Goal: Task Accomplishment & Management: Manage account settings

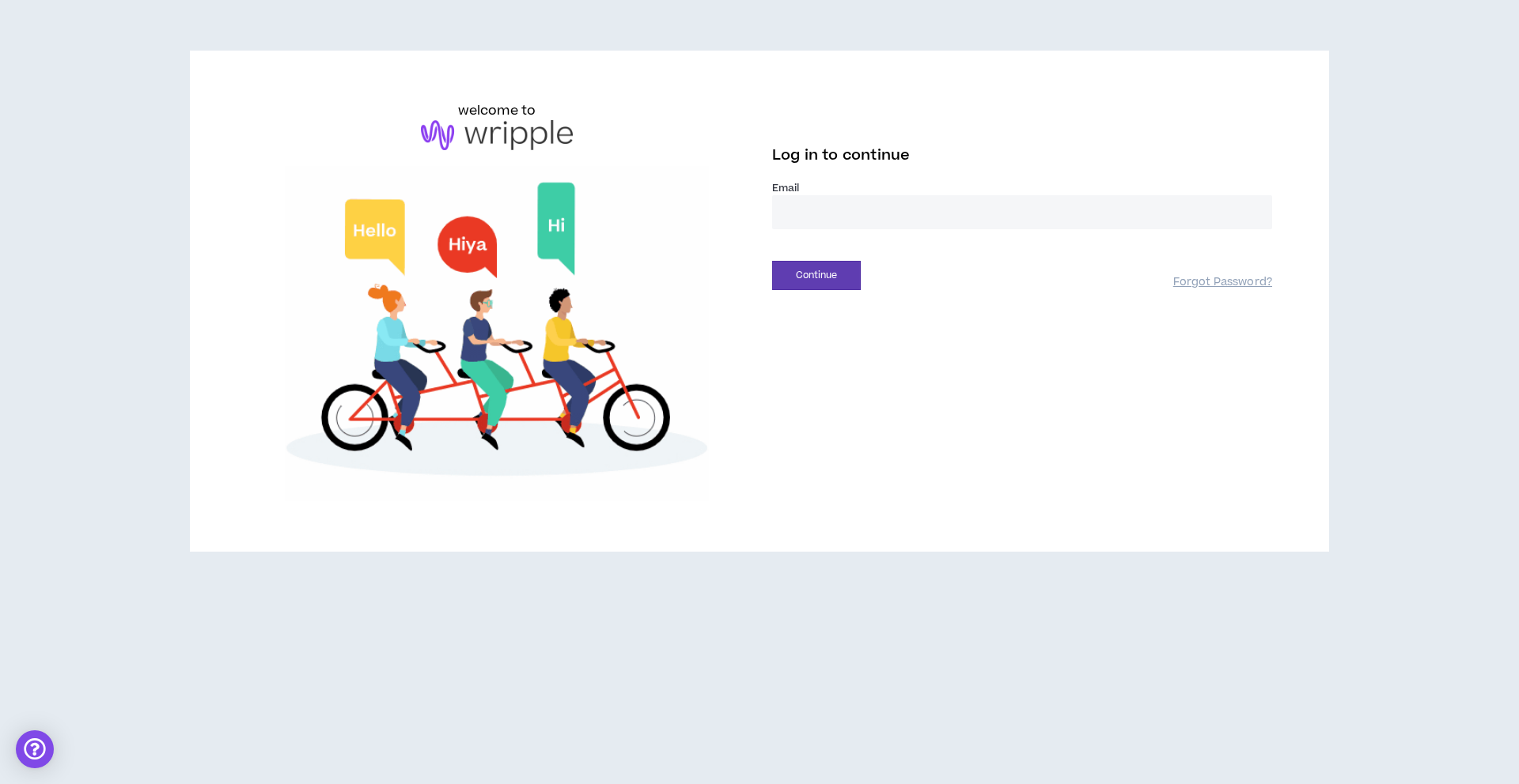
click at [895, 212] on input "email" at bounding box center [1022, 212] width 500 height 34
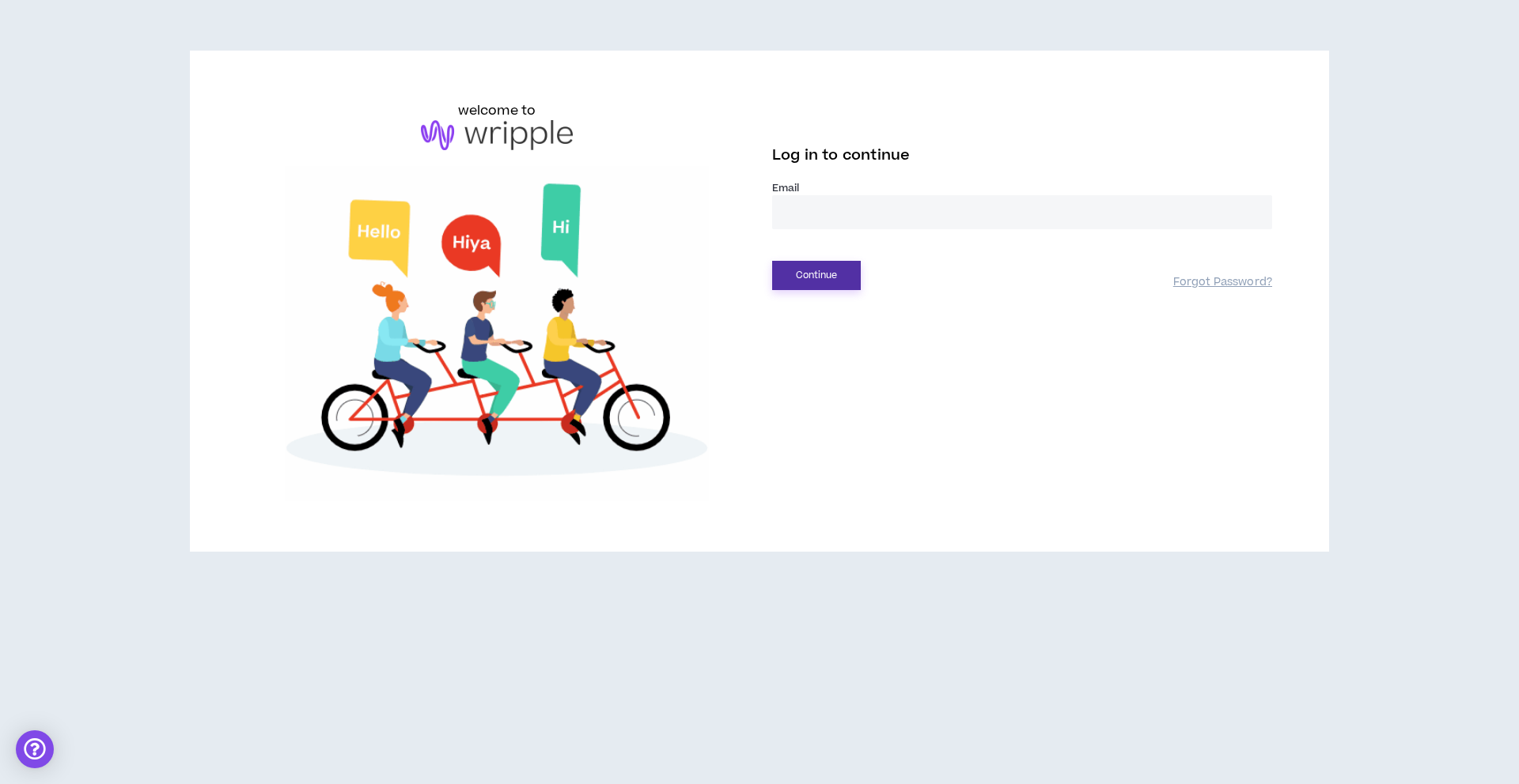
type input "**********"
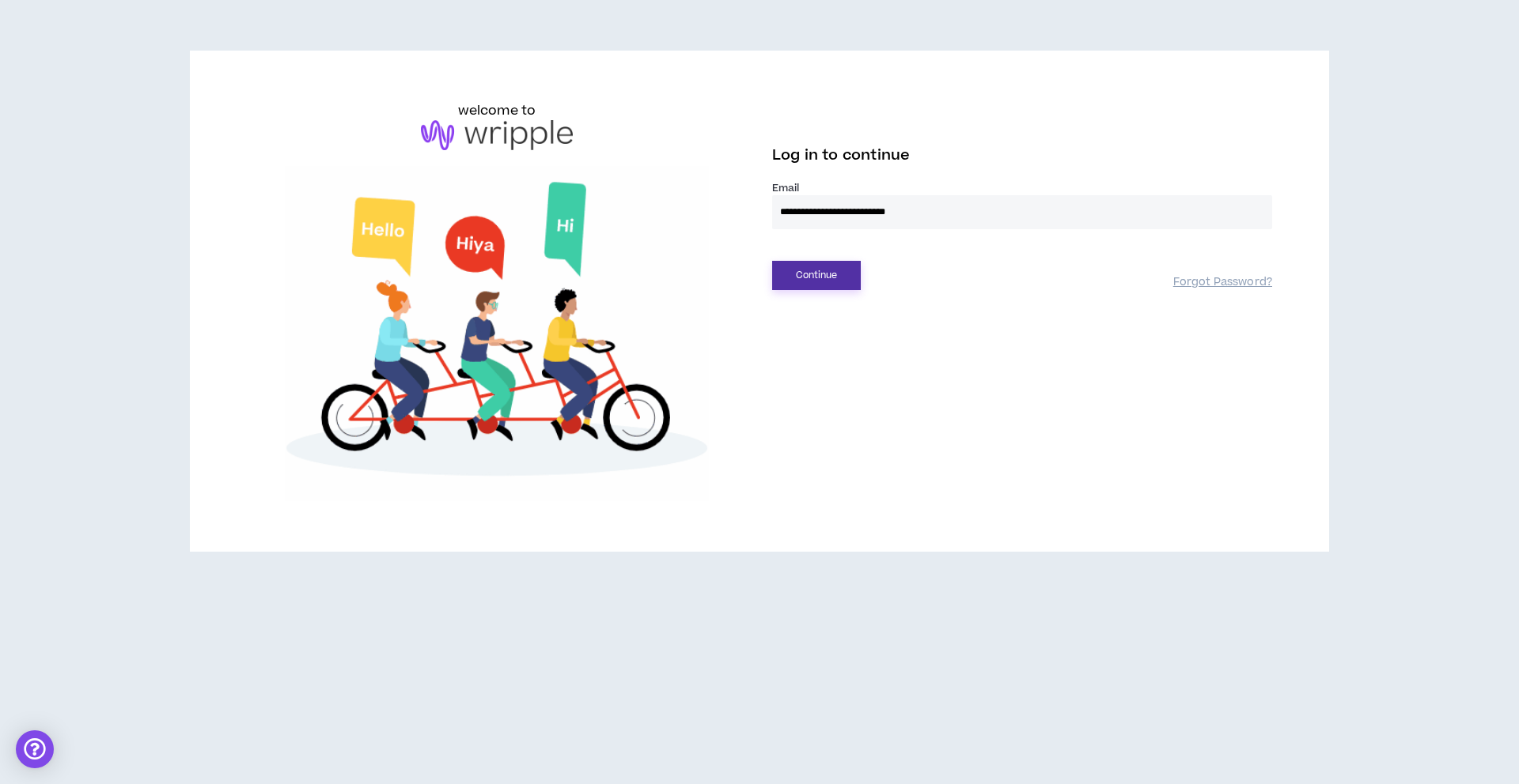
click at [817, 280] on button "Continue" at bounding box center [817, 276] width 89 height 29
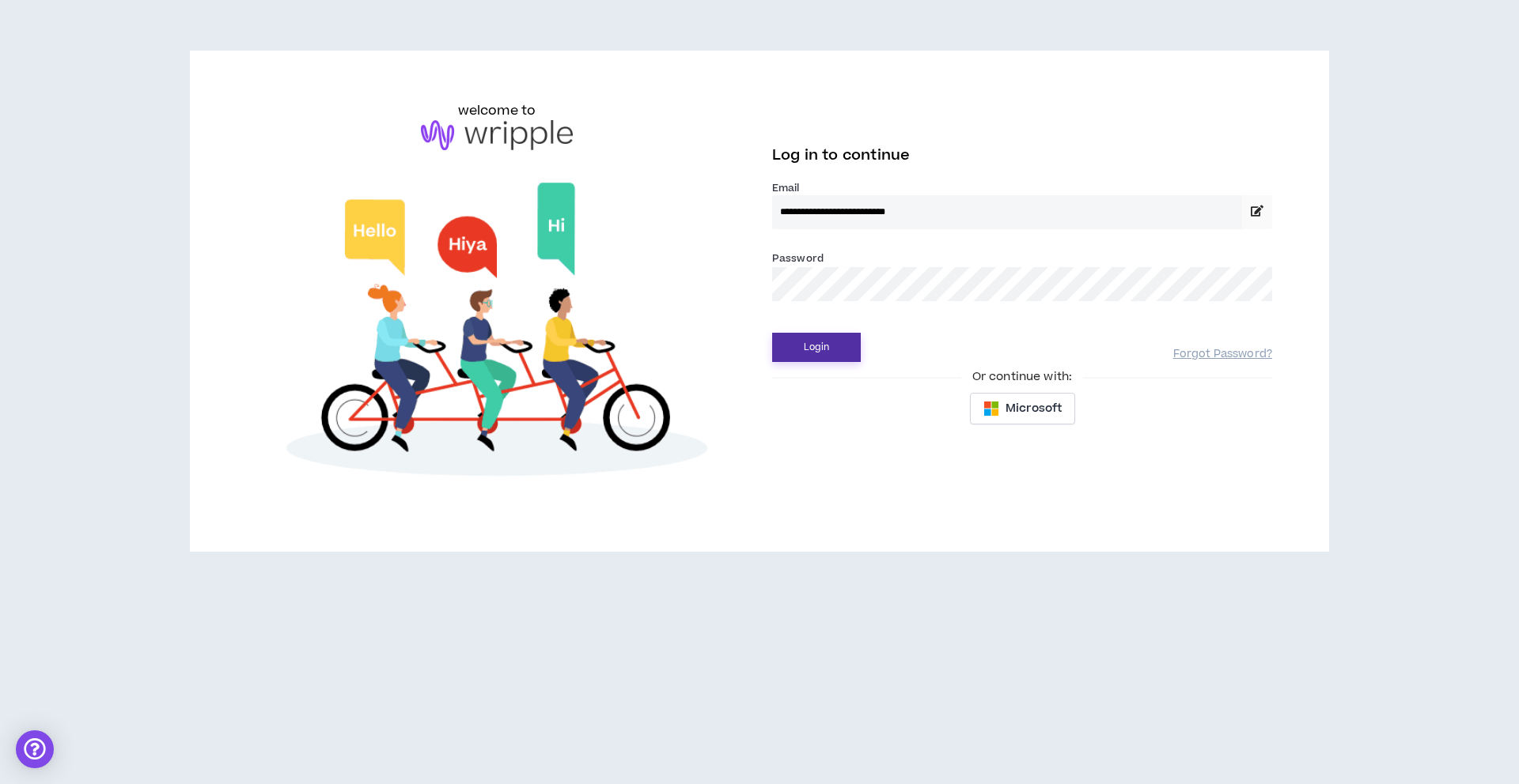
click at [823, 345] on button "Login" at bounding box center [817, 348] width 89 height 29
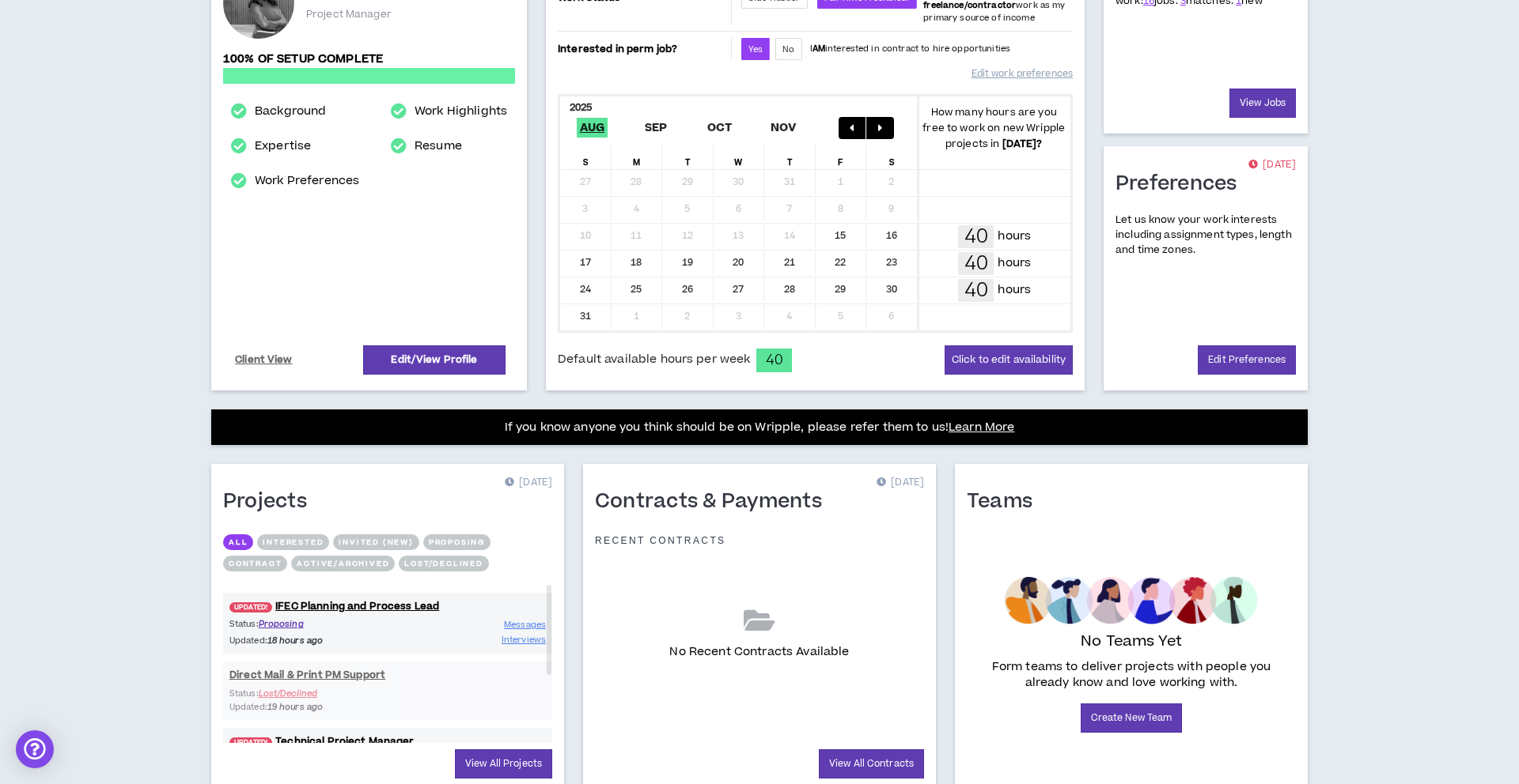
scroll to position [310, 0]
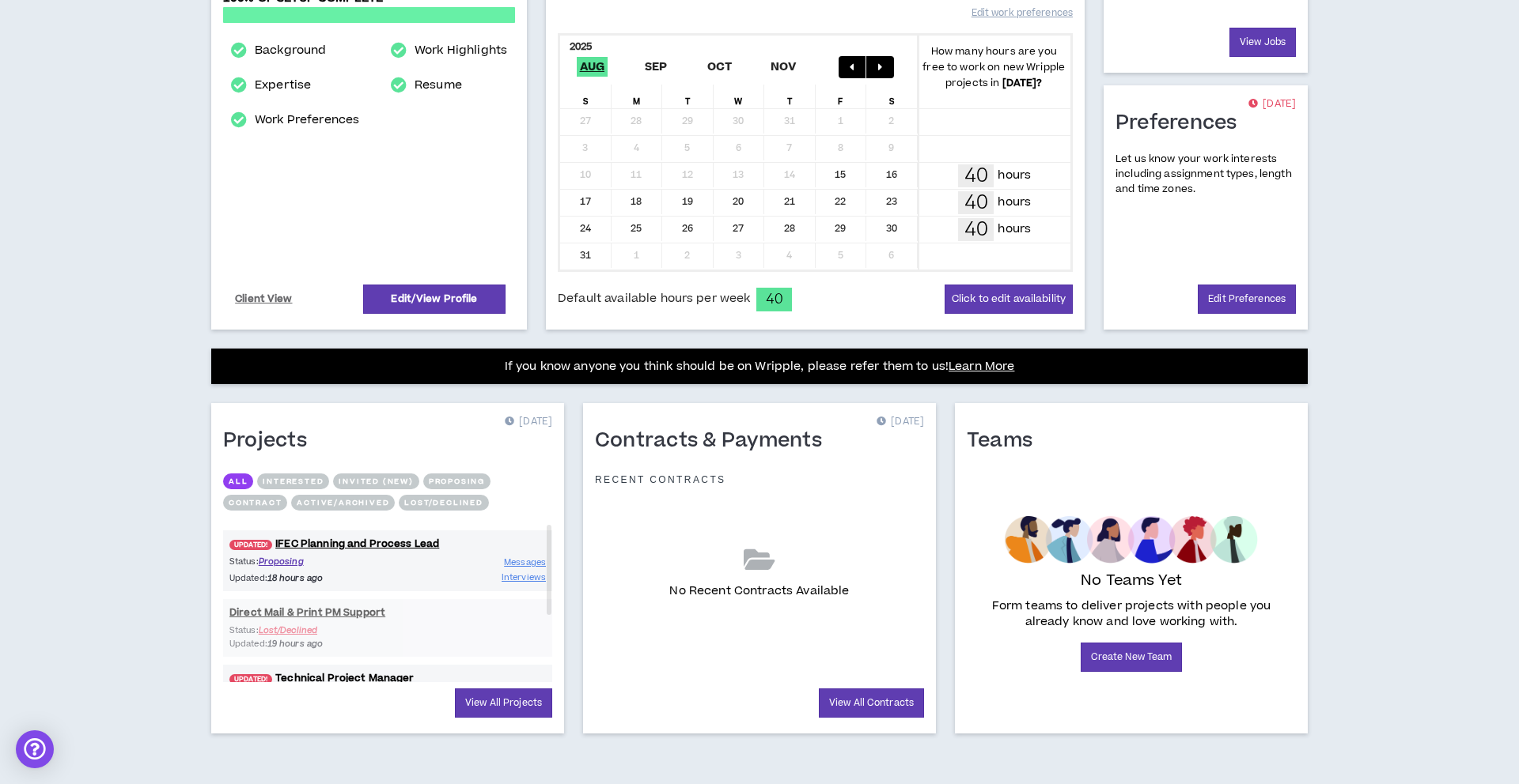
click at [459, 485] on button "Proposing" at bounding box center [457, 482] width 67 height 16
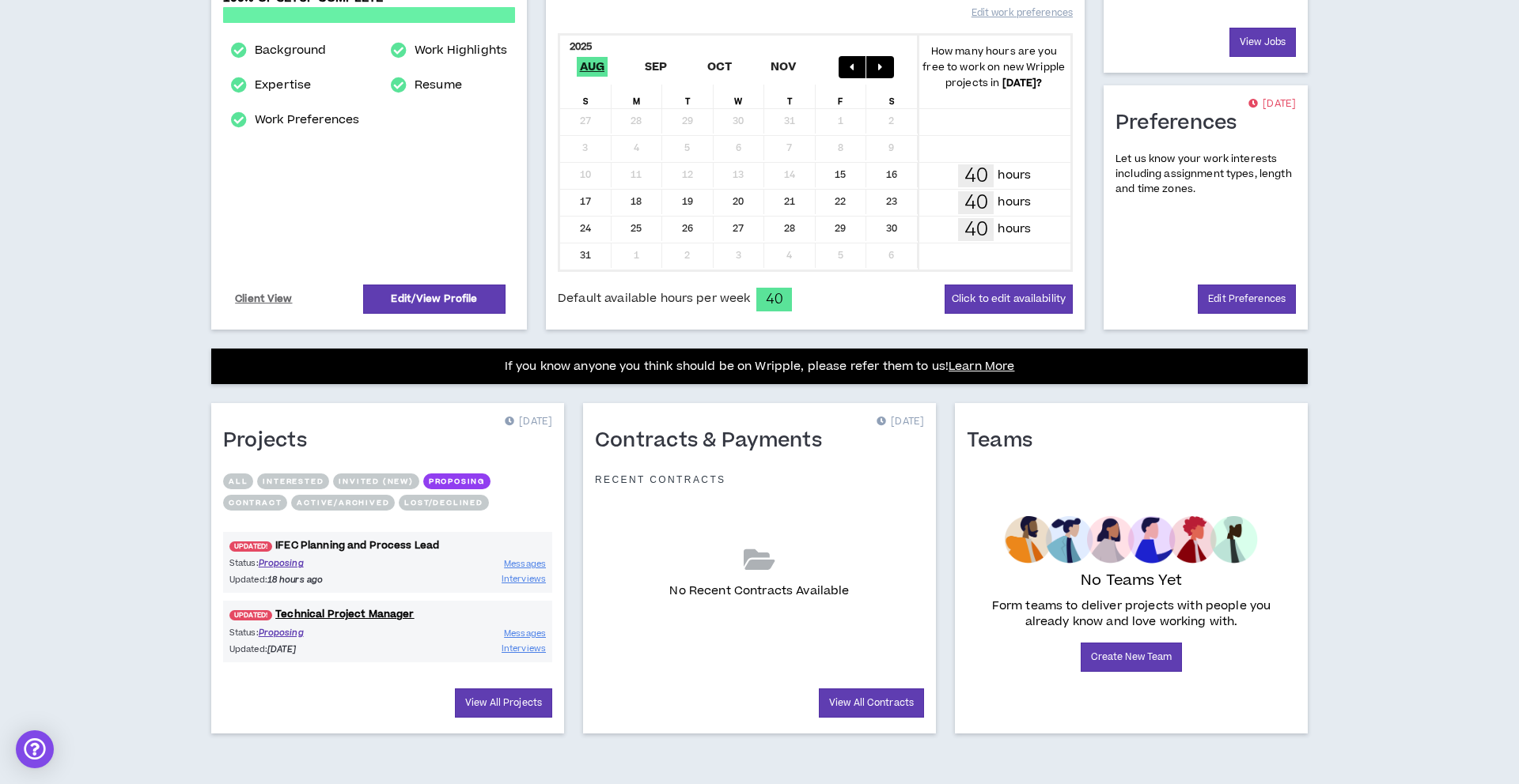
click at [394, 547] on link "UPDATED! IFEC Planning and Process Lead" at bounding box center [387, 545] width 330 height 15
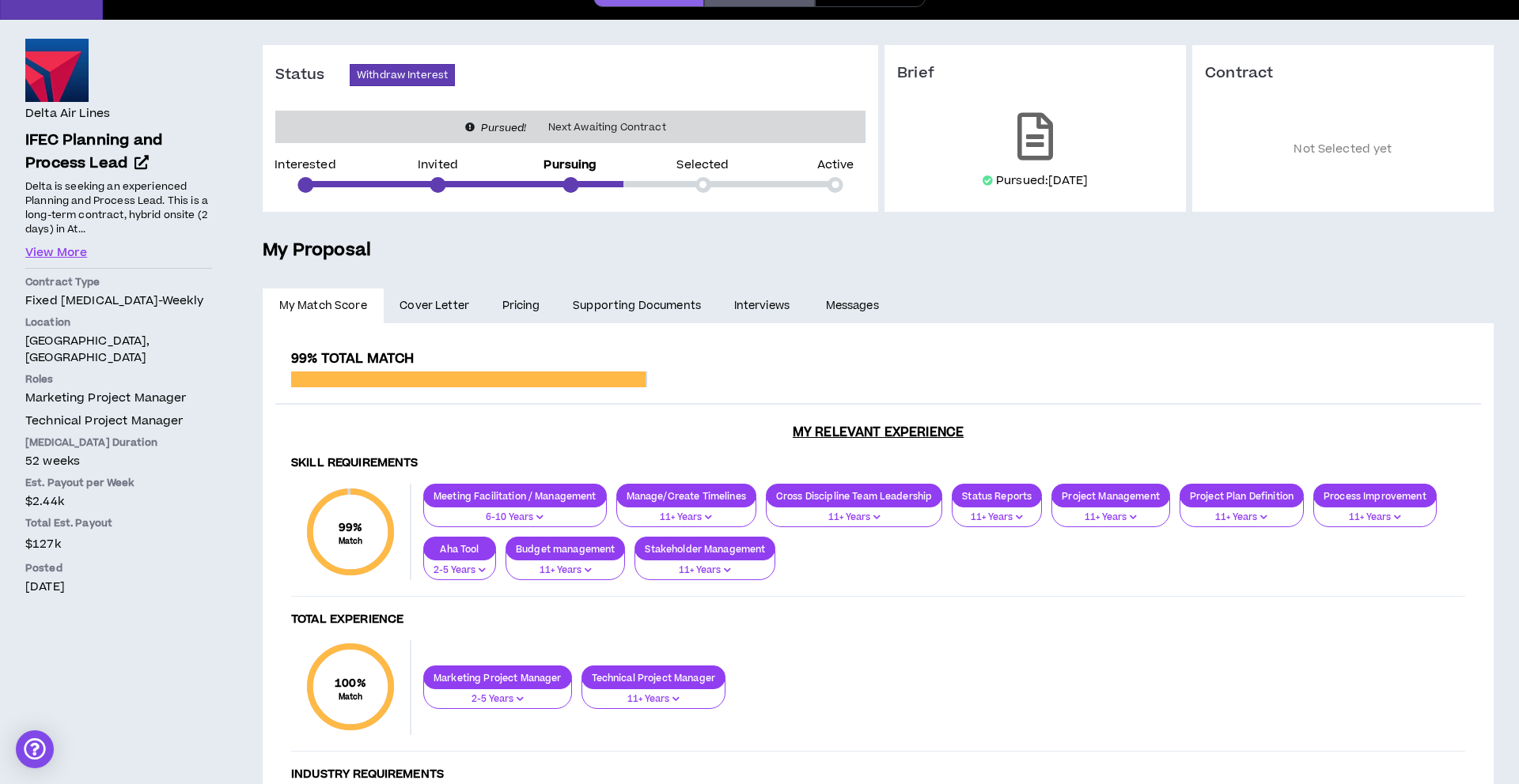
scroll to position [113, 0]
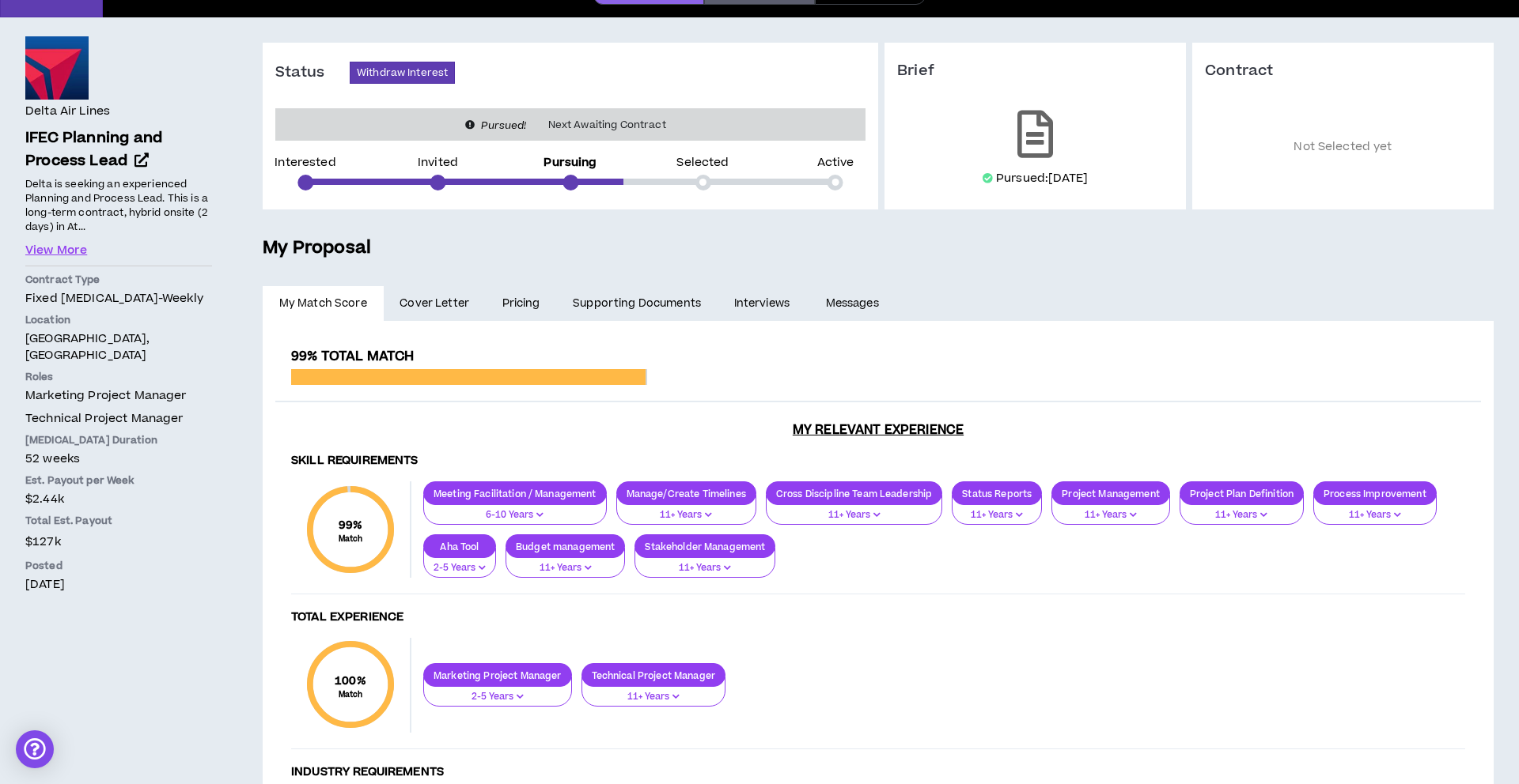
click at [871, 300] on link "Messages" at bounding box center [854, 304] width 89 height 35
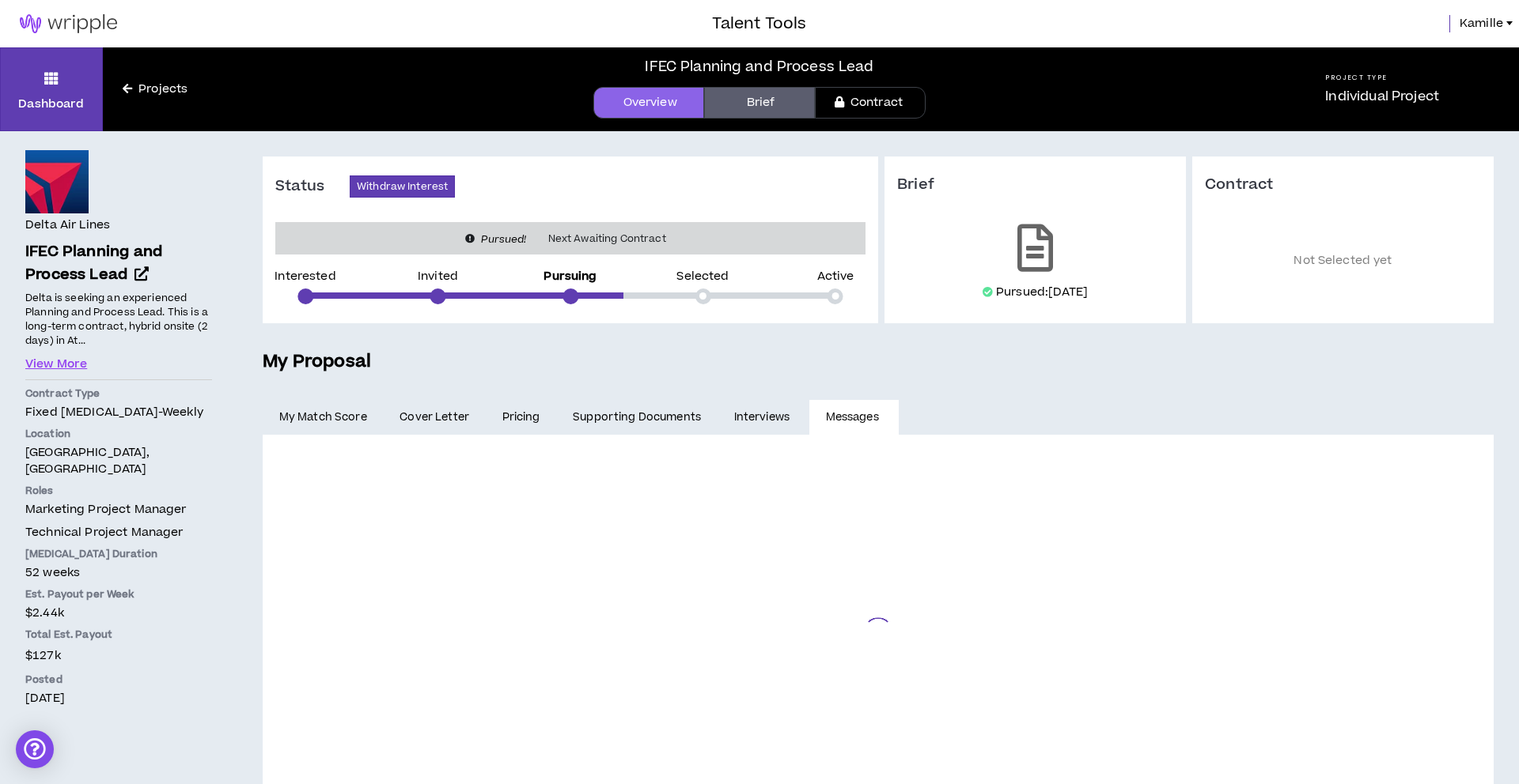
scroll to position [667, 0]
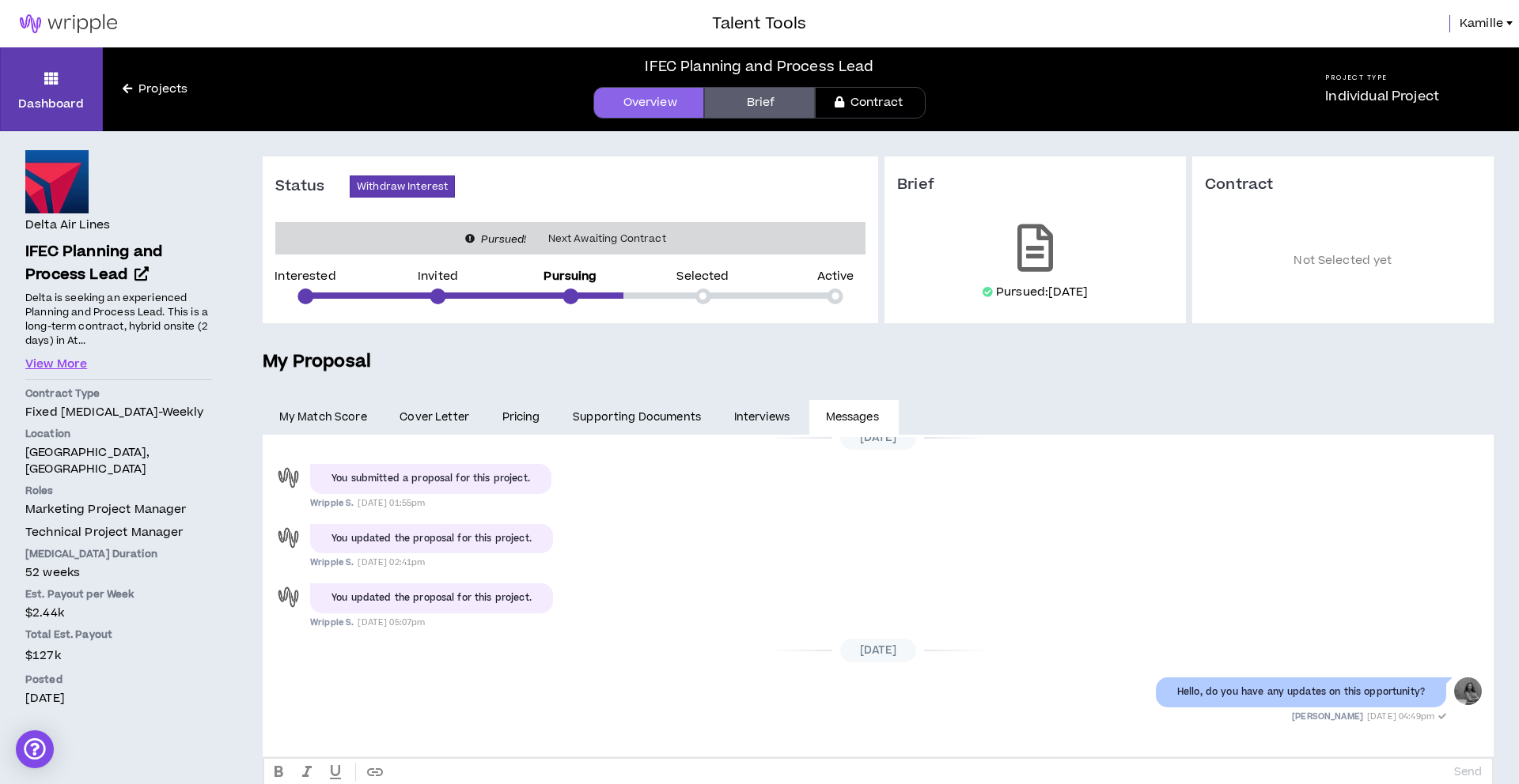
click at [519, 427] on link "Pricing" at bounding box center [521, 417] width 71 height 35
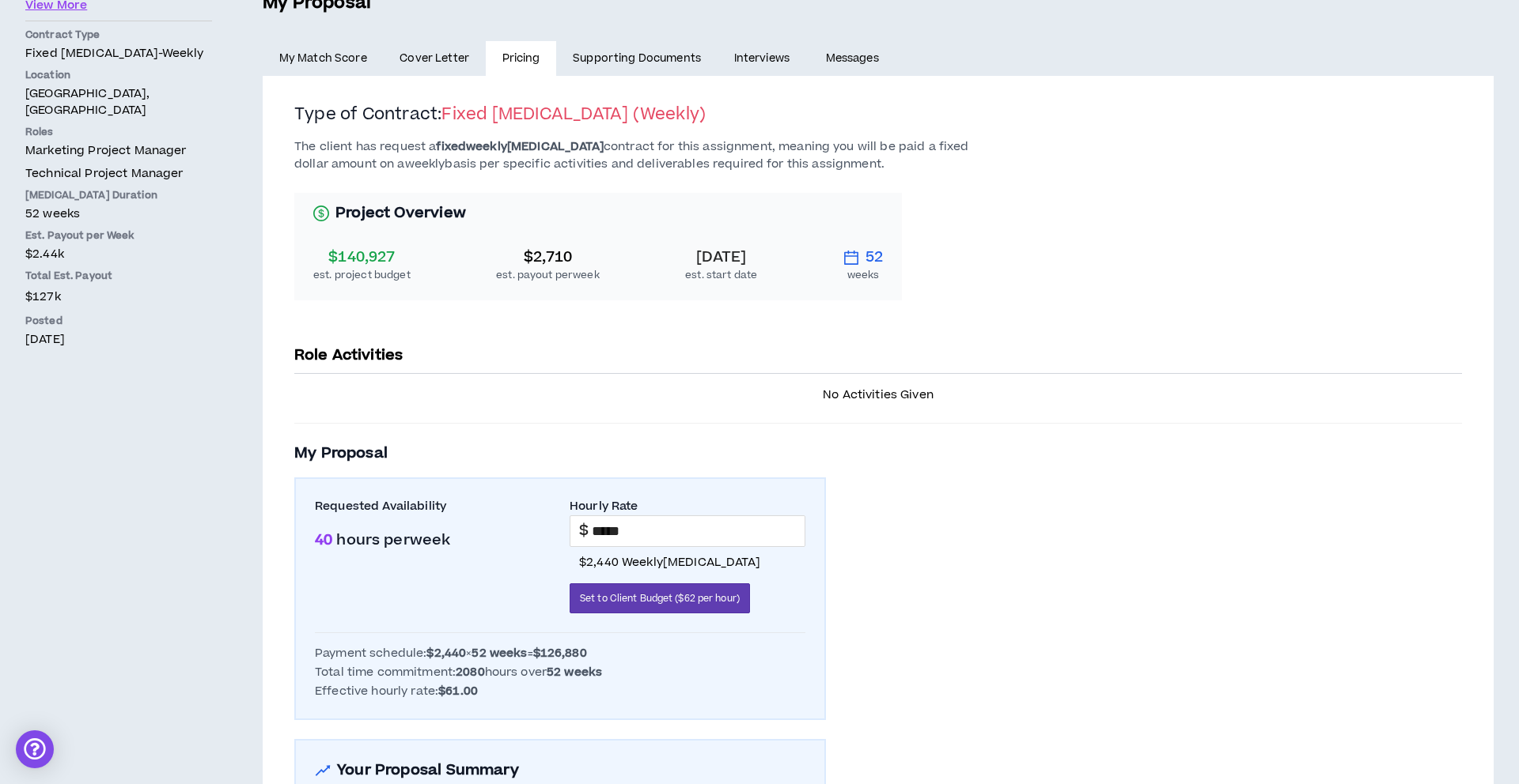
scroll to position [357, 0]
click at [751, 66] on link "Interviews" at bounding box center [764, 61] width 92 height 35
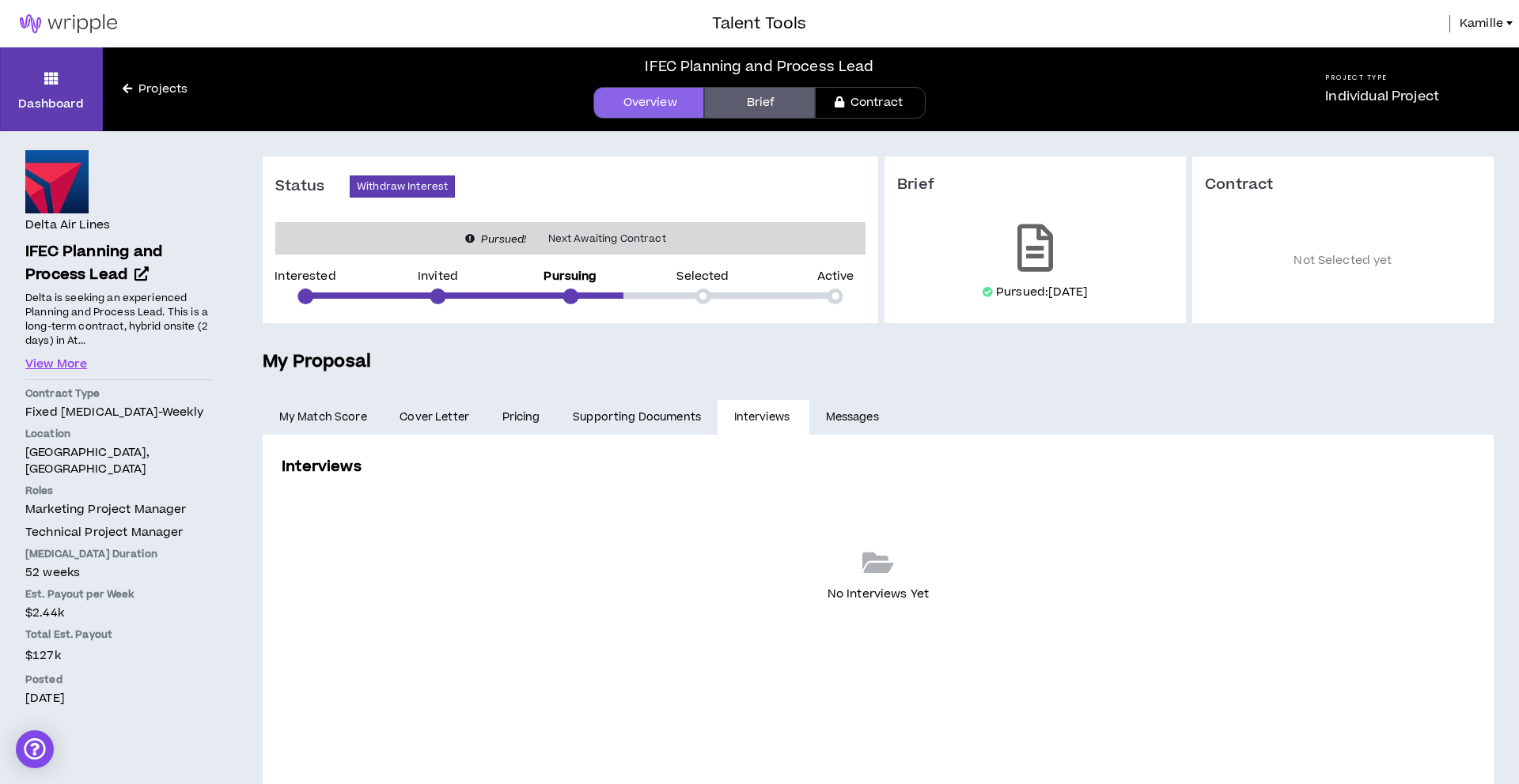
click at [95, 22] on img at bounding box center [68, 23] width 137 height 19
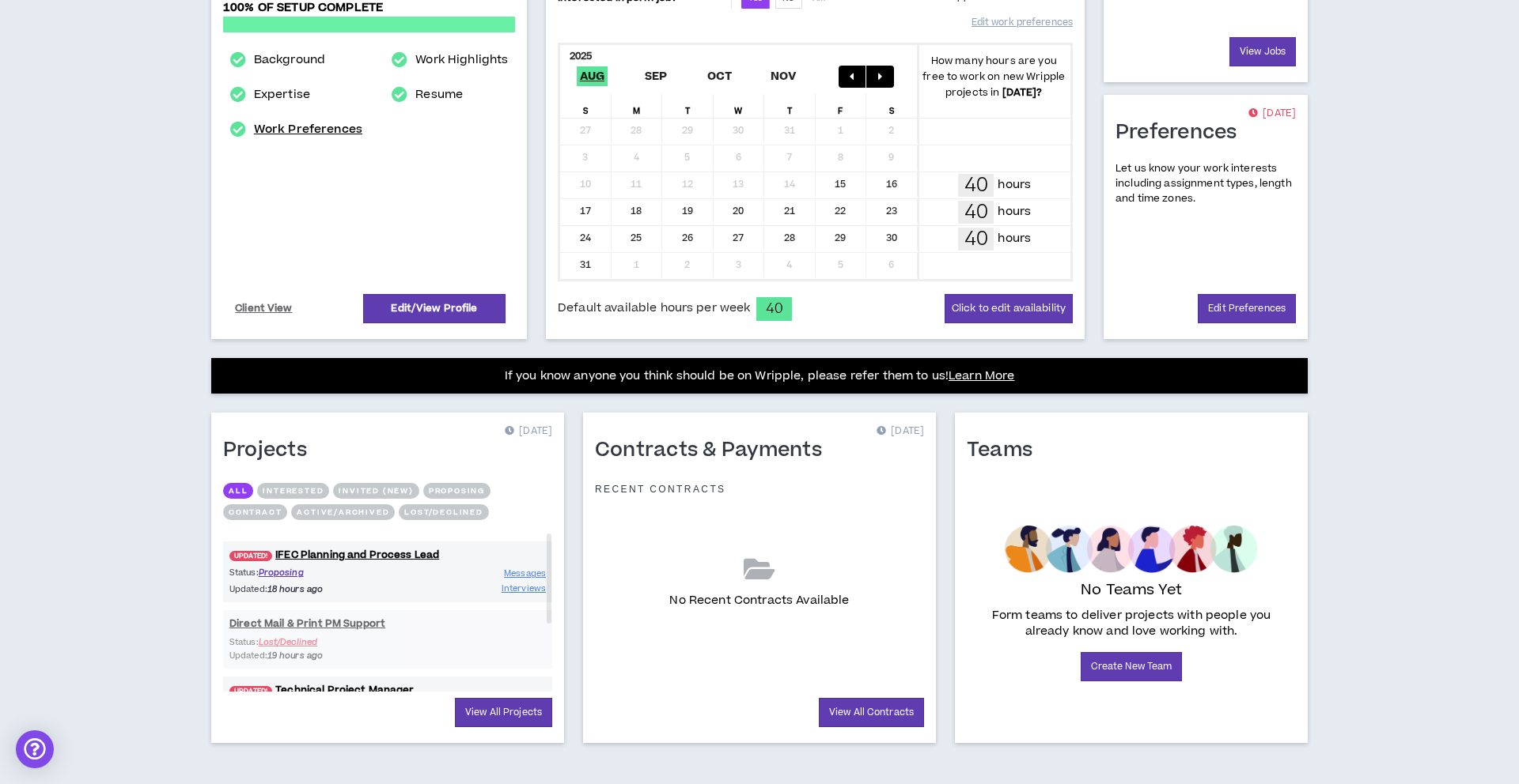
scroll to position [310, 0]
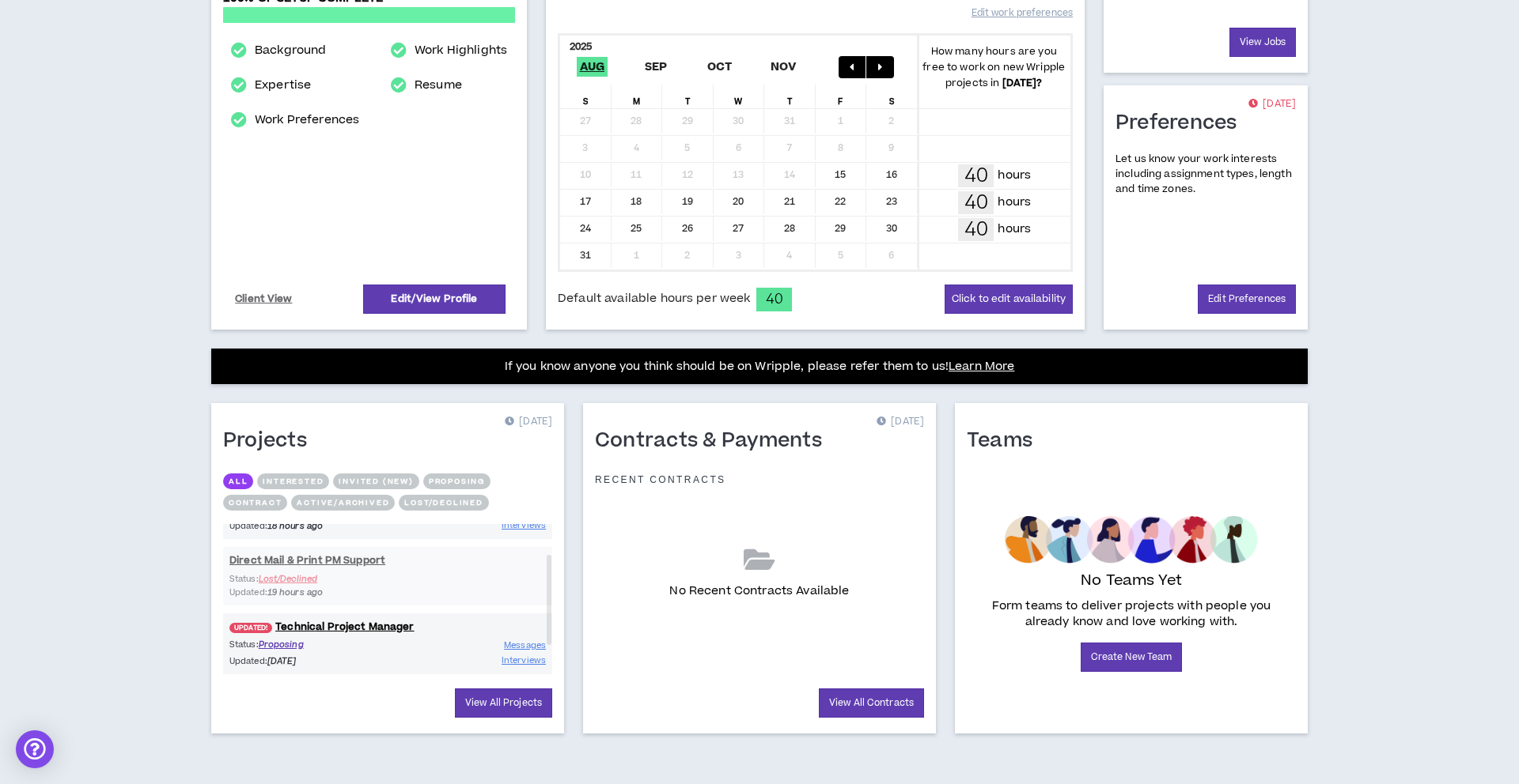
click at [455, 484] on button "Proposing" at bounding box center [457, 482] width 67 height 16
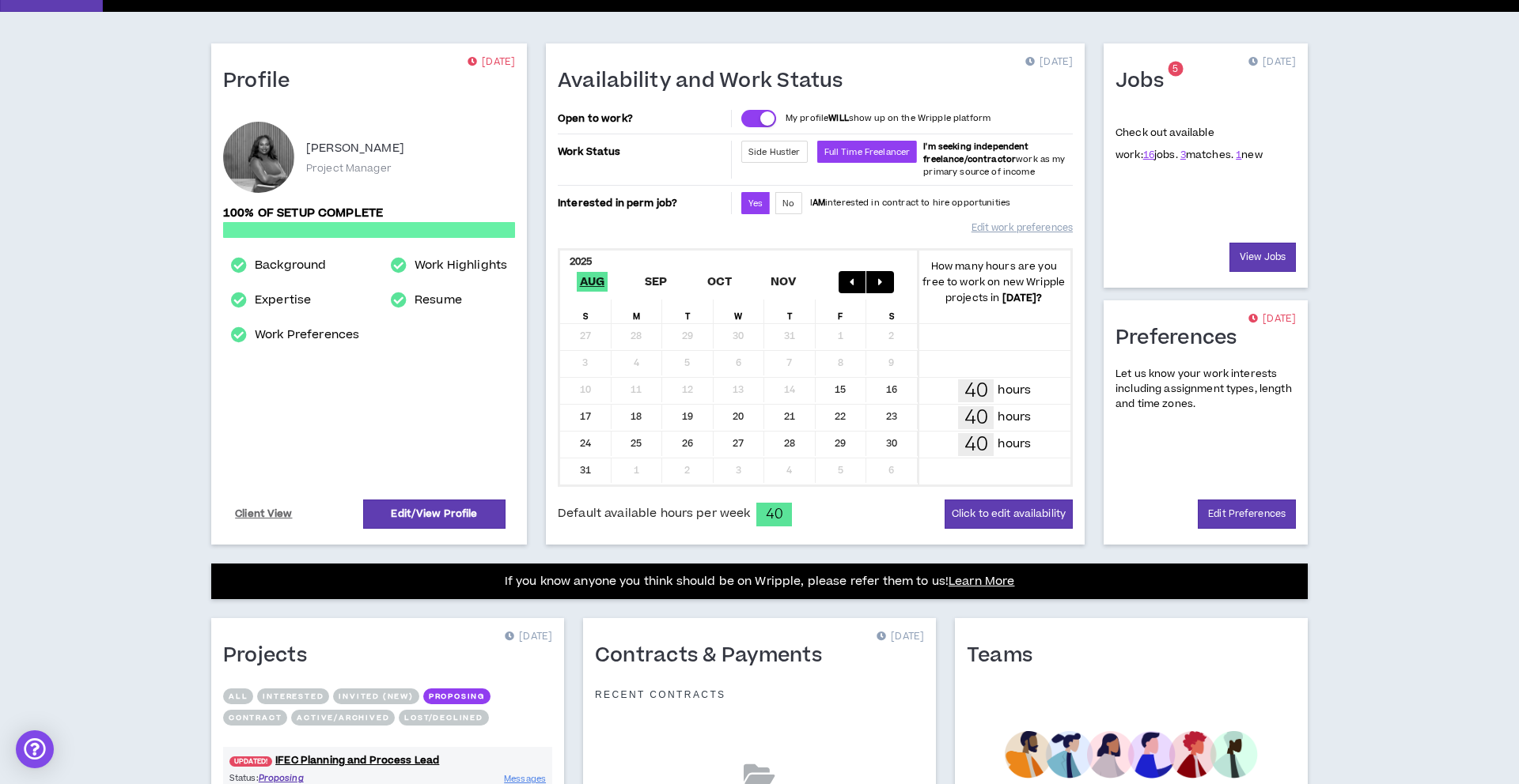
scroll to position [120, 0]
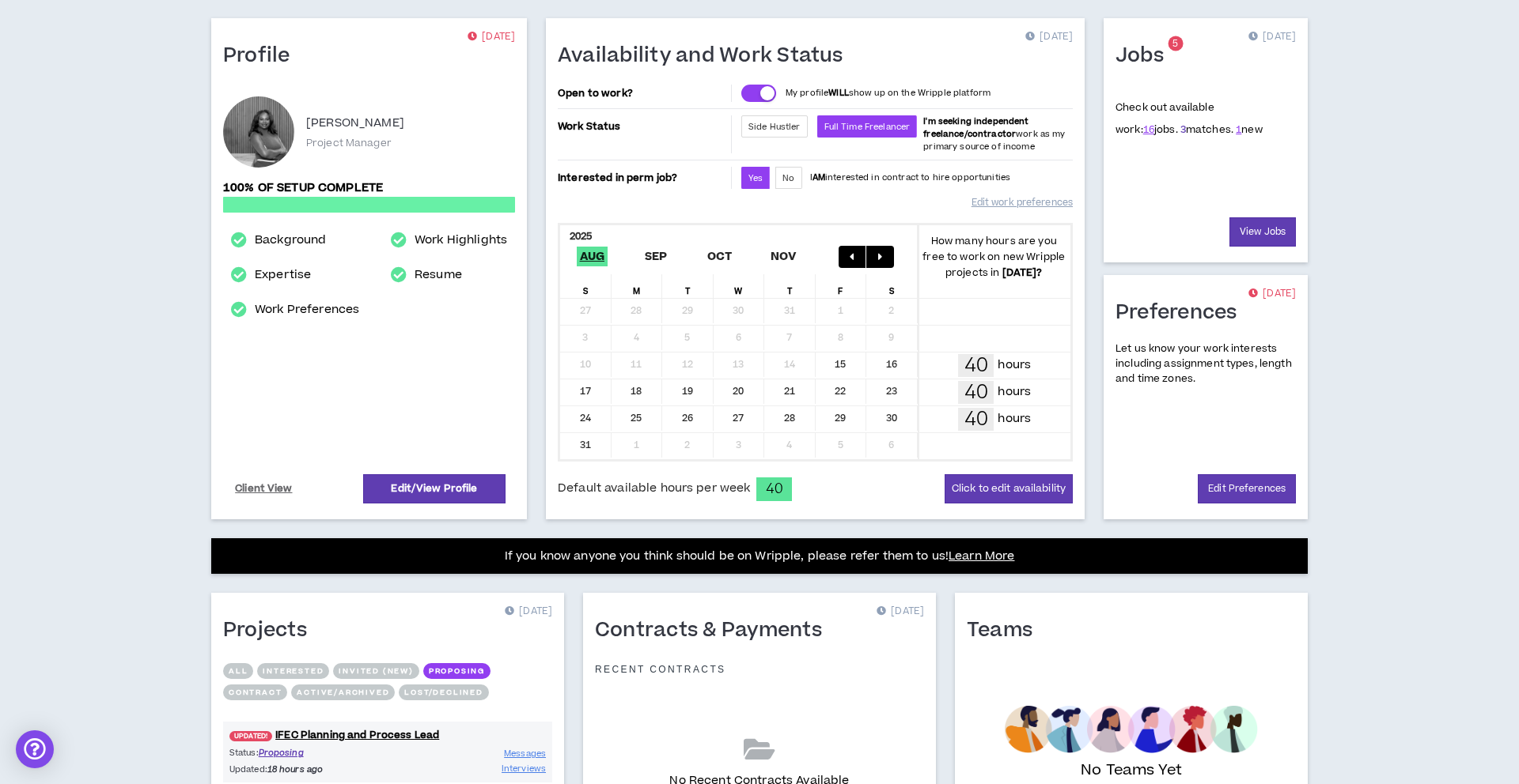
click at [1181, 131] on link "3" at bounding box center [1184, 129] width 6 height 15
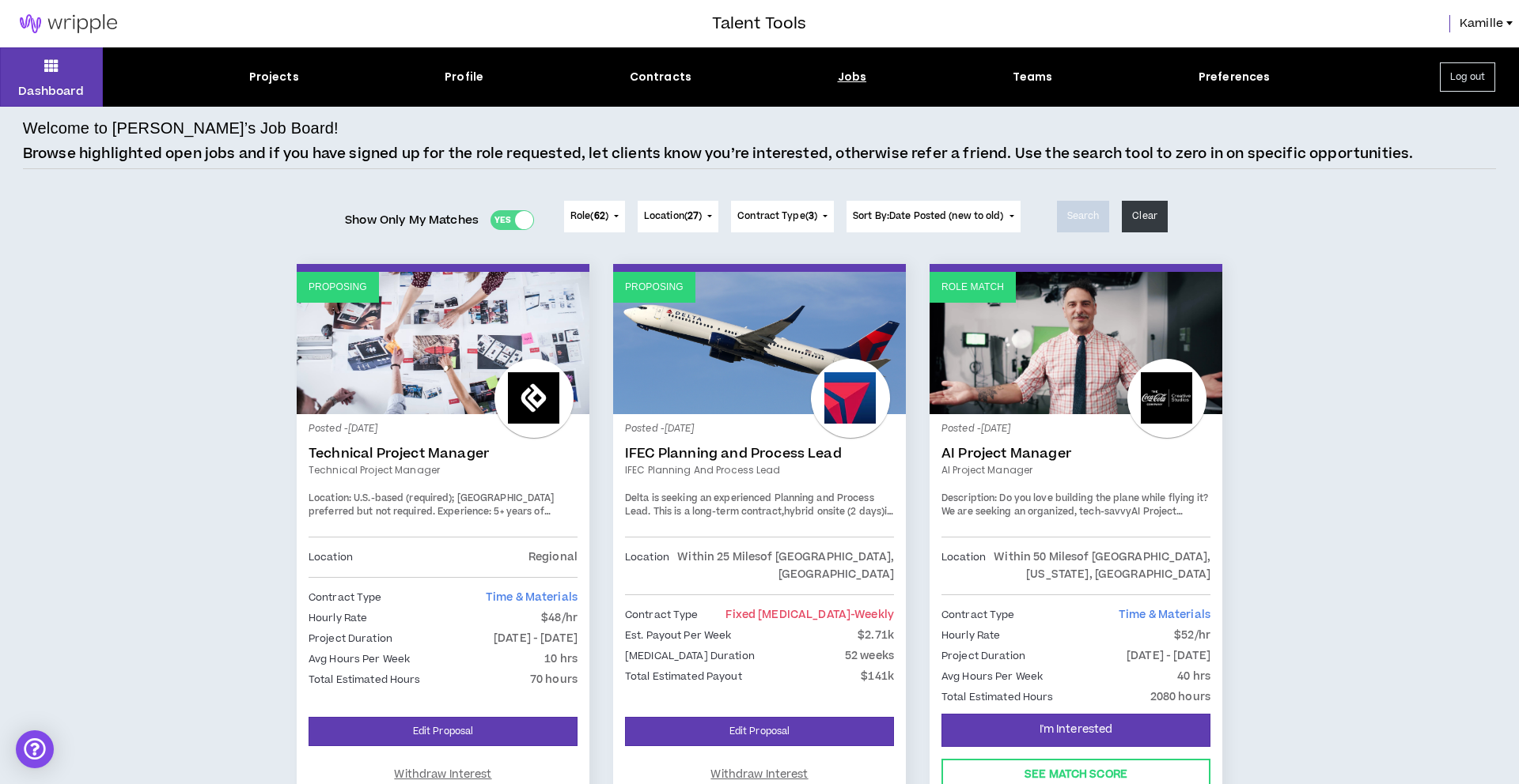
click at [63, 21] on img at bounding box center [68, 23] width 137 height 19
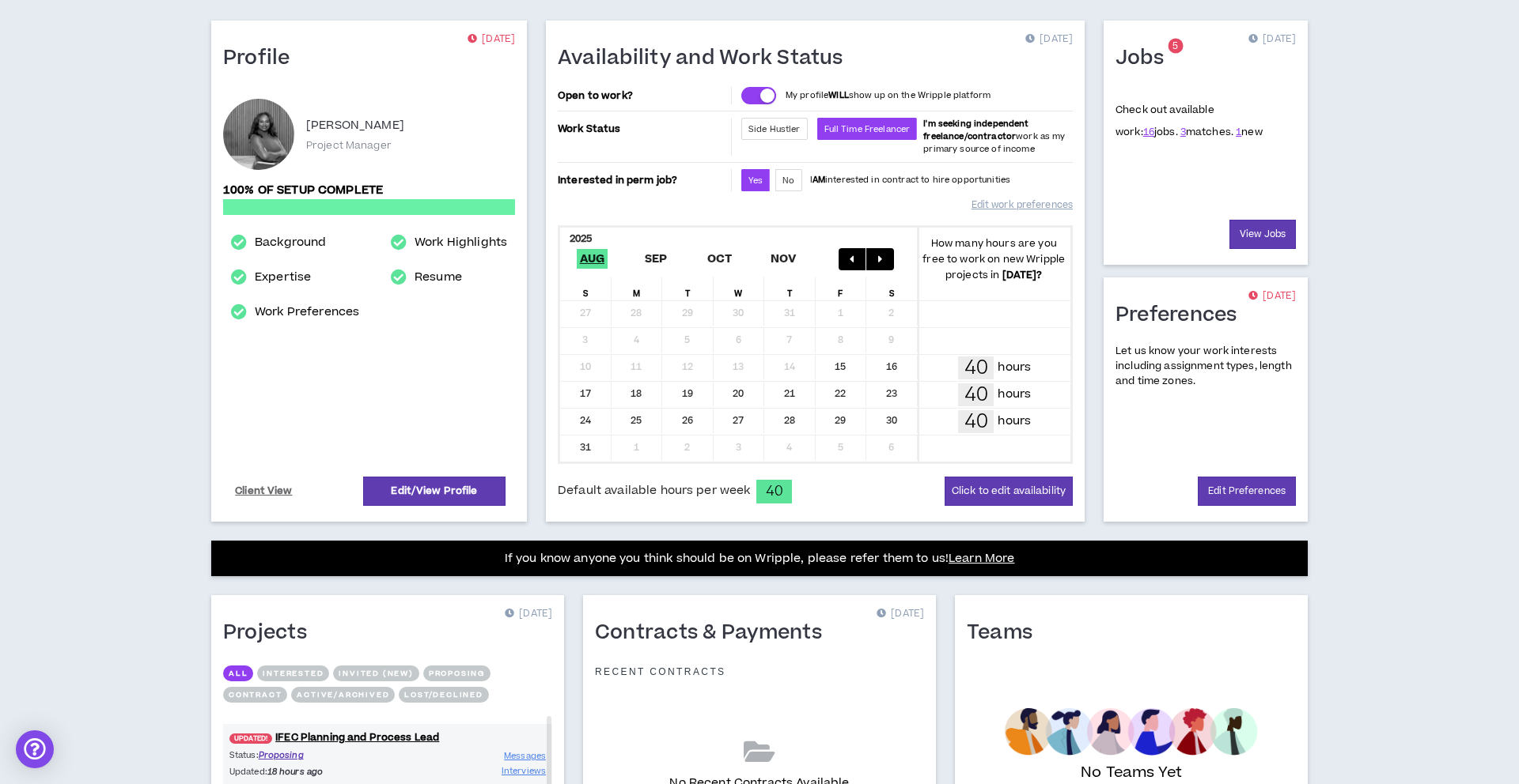
scroll to position [310, 0]
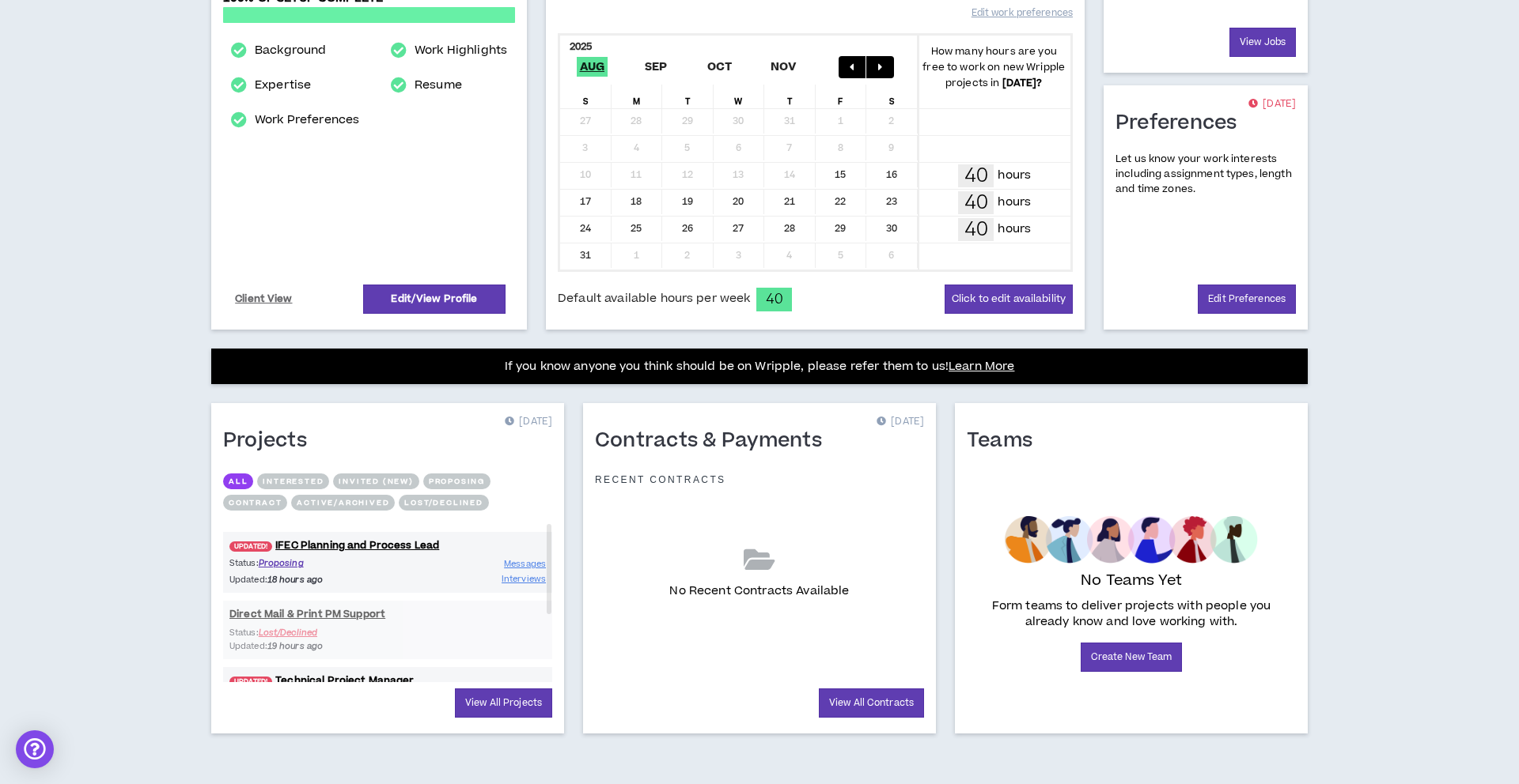
click at [461, 483] on button "Proposing" at bounding box center [457, 482] width 67 height 16
